Goal: Book appointment/travel/reservation

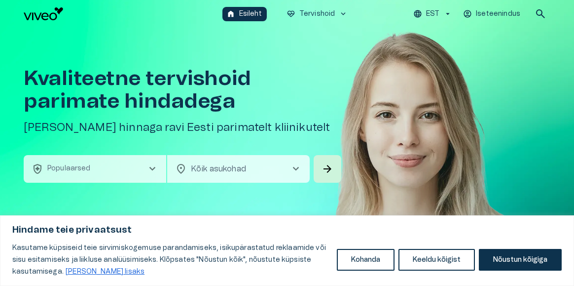
click at [440, 15] on button "EST" at bounding box center [433, 14] width 42 height 14
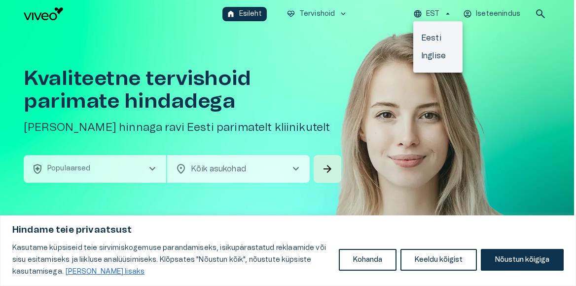
click at [438, 58] on li "Inglise" at bounding box center [437, 56] width 49 height 18
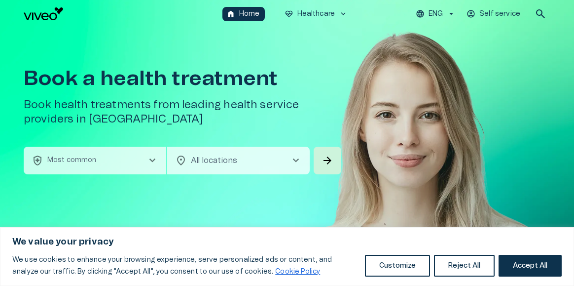
click at [156, 157] on span "chevron_right" at bounding box center [152, 160] width 12 height 12
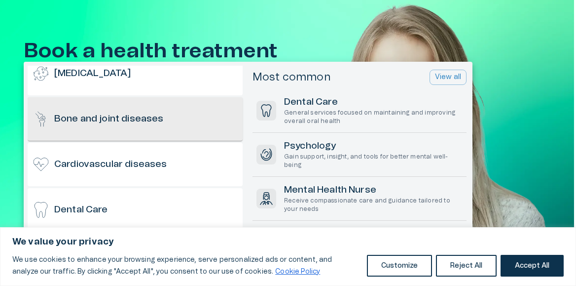
click at [132, 129] on div "Bone and joint diseases" at bounding box center [135, 118] width 215 height 43
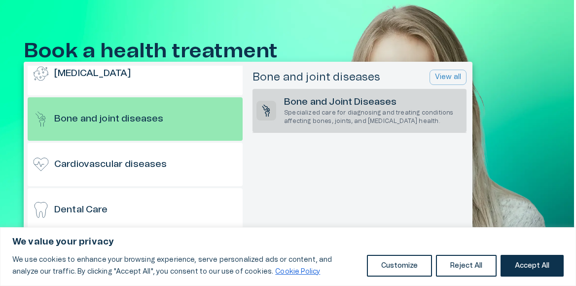
click at [316, 118] on p "Specialized care for diagnosing and treating conditions affecting bones, joints…" at bounding box center [373, 117] width 179 height 17
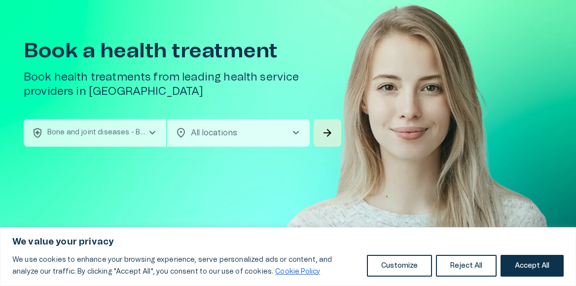
click at [277, 140] on body "We value your privacy We use cookies to enhance your browsing experience, serve…" at bounding box center [288, 115] width 576 height 286
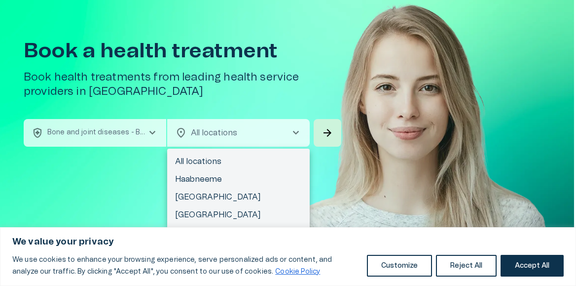
click at [223, 197] on li "[GEOGRAPHIC_DATA]" at bounding box center [238, 197] width 143 height 18
type input "**********"
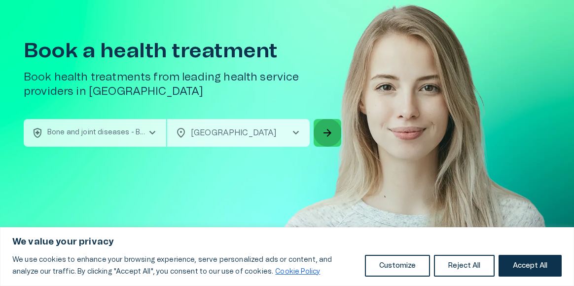
click at [325, 134] on span "arrow_forward" at bounding box center [328, 133] width 12 height 12
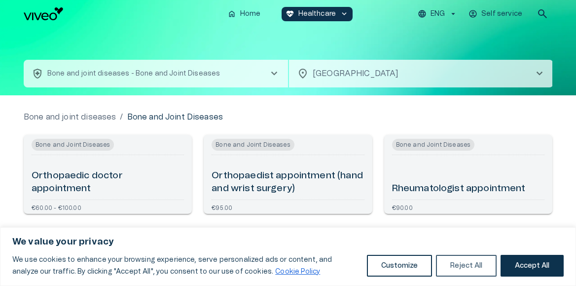
click at [461, 269] on button "Reject All" at bounding box center [466, 265] width 61 height 22
